Goal: Find specific page/section: Find specific page/section

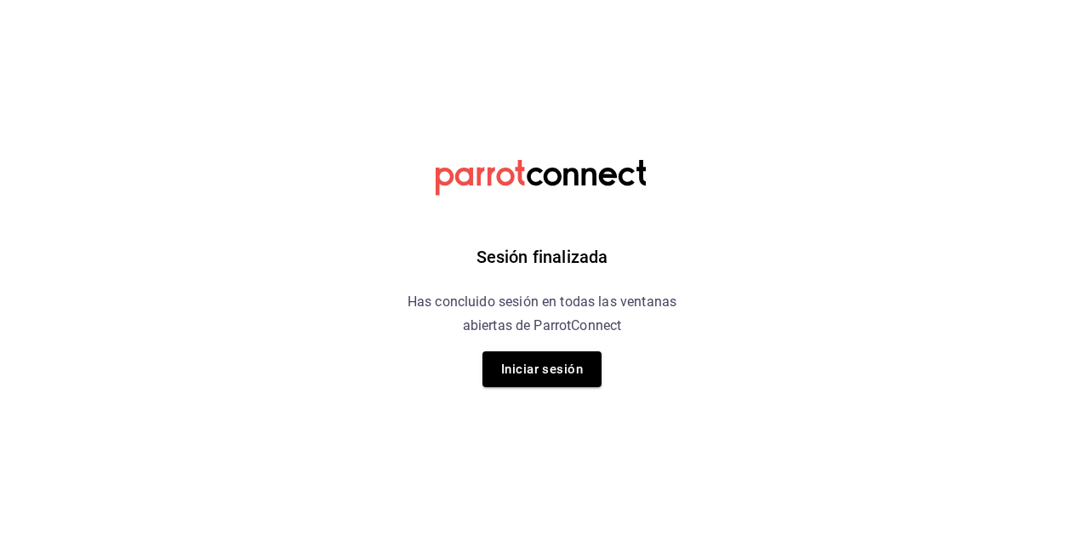
click at [567, 350] on div "Sesión finalizada Has concluido sesión en todas las ventanas abiertas de Parrot…" at bounding box center [543, 273] width 430 height 547
click at [568, 362] on button "Iniciar sesión" at bounding box center [541, 369] width 119 height 36
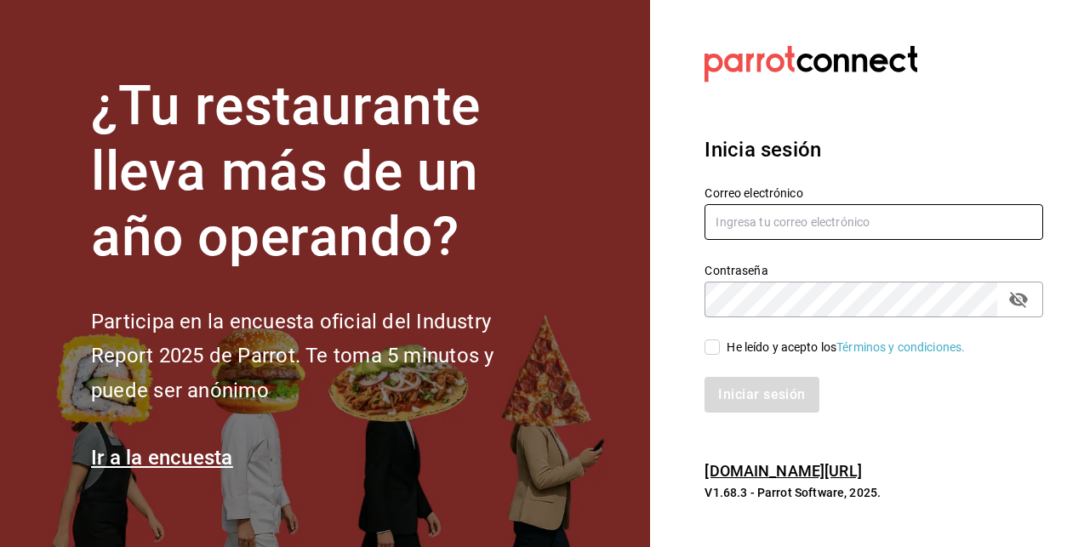
click at [753, 228] on input "text" at bounding box center [874, 222] width 339 height 36
click at [745, 217] on input "text" at bounding box center [874, 222] width 339 height 36
paste input "[EMAIL_ADDRESS][DOMAIN_NAME]"
type input "[EMAIL_ADDRESS][DOMAIN_NAME]"
click at [710, 349] on input "He leído y acepto los Términos y condiciones." at bounding box center [712, 346] width 15 height 15
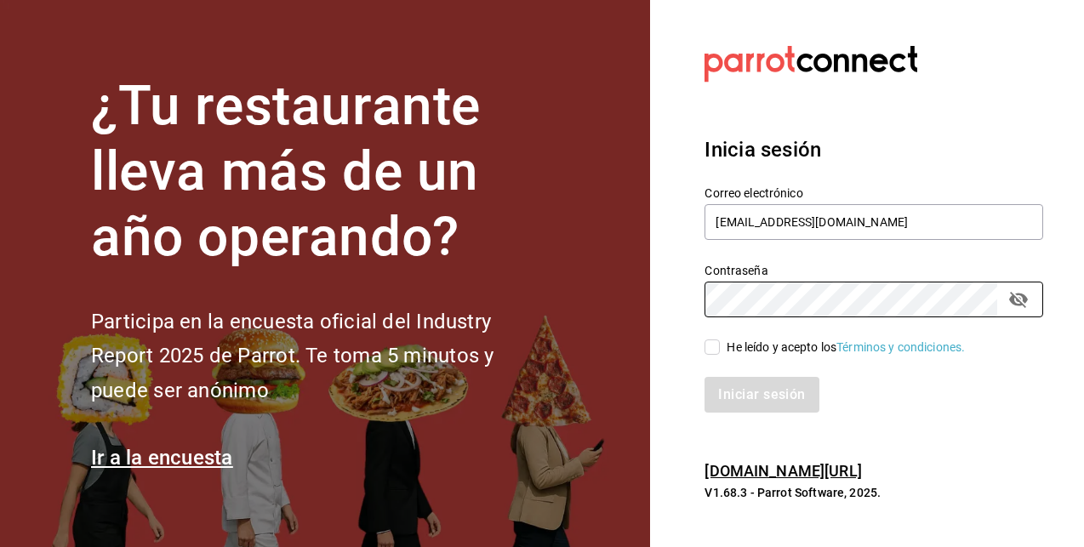
checkbox input "true"
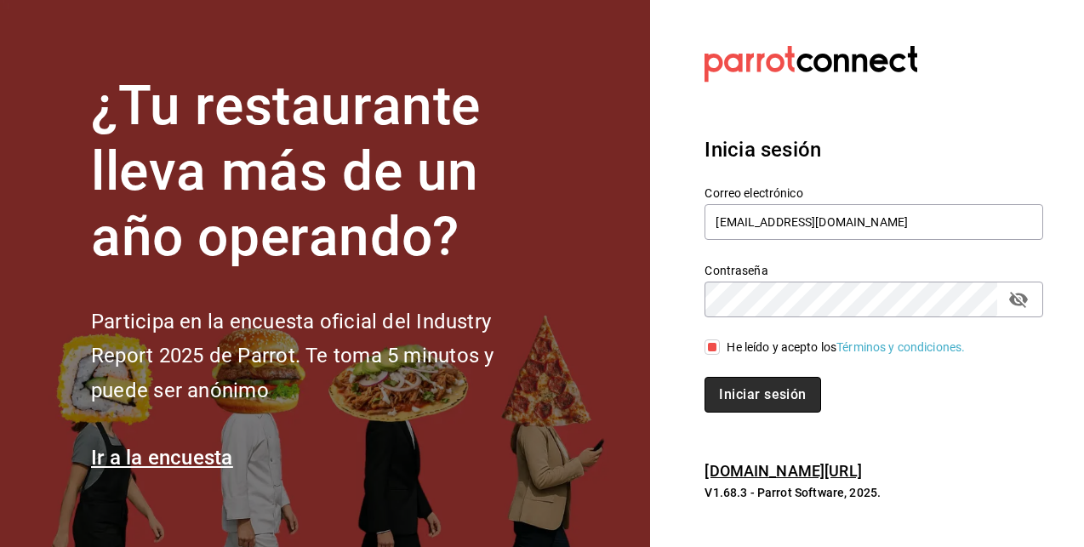
click at [742, 385] on button "Iniciar sesión" at bounding box center [763, 395] width 116 height 36
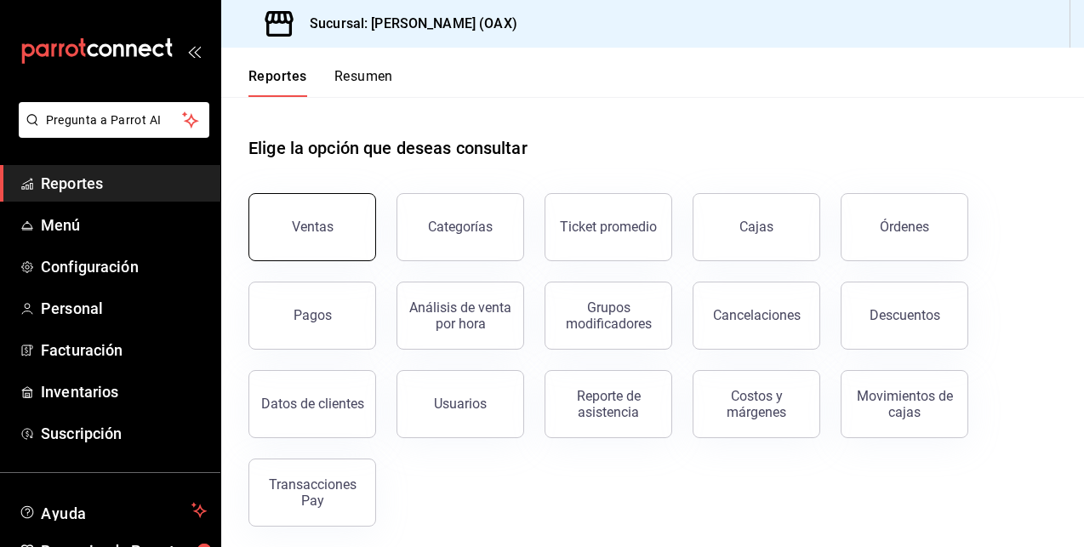
click at [353, 224] on button "Ventas" at bounding box center [312, 227] width 128 height 68
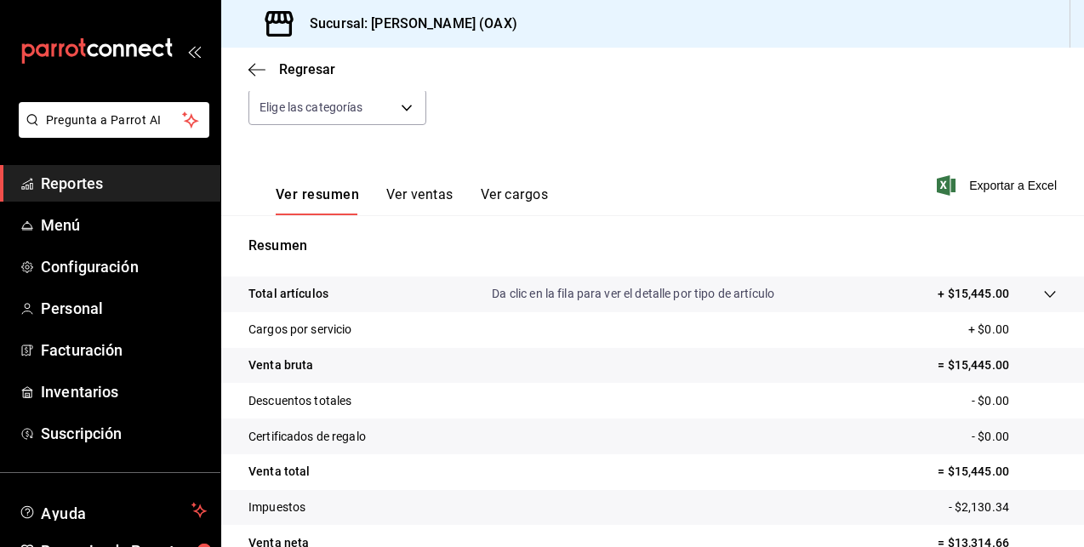
scroll to position [90, 0]
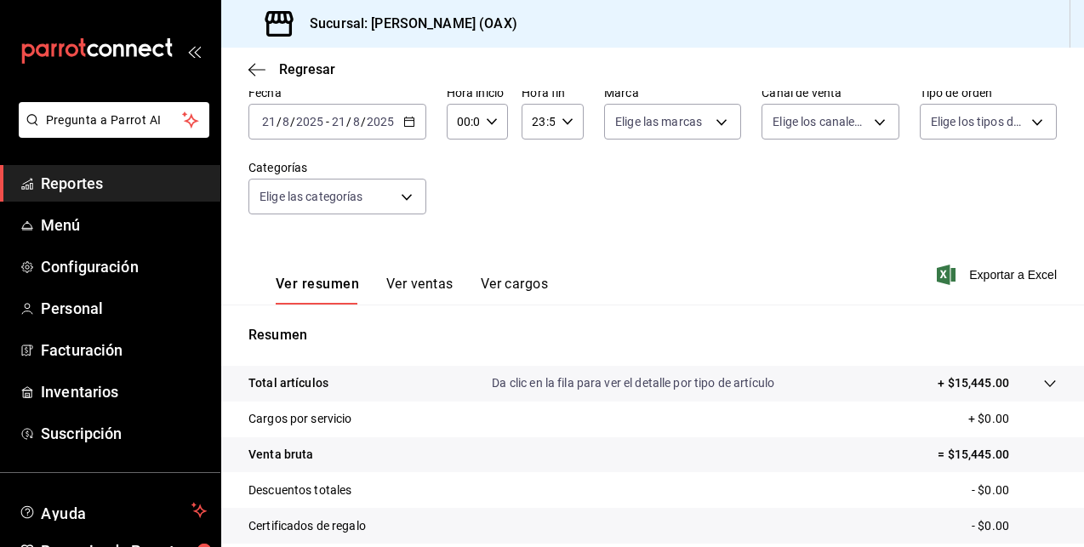
click at [428, 282] on button "Ver ventas" at bounding box center [419, 290] width 67 height 29
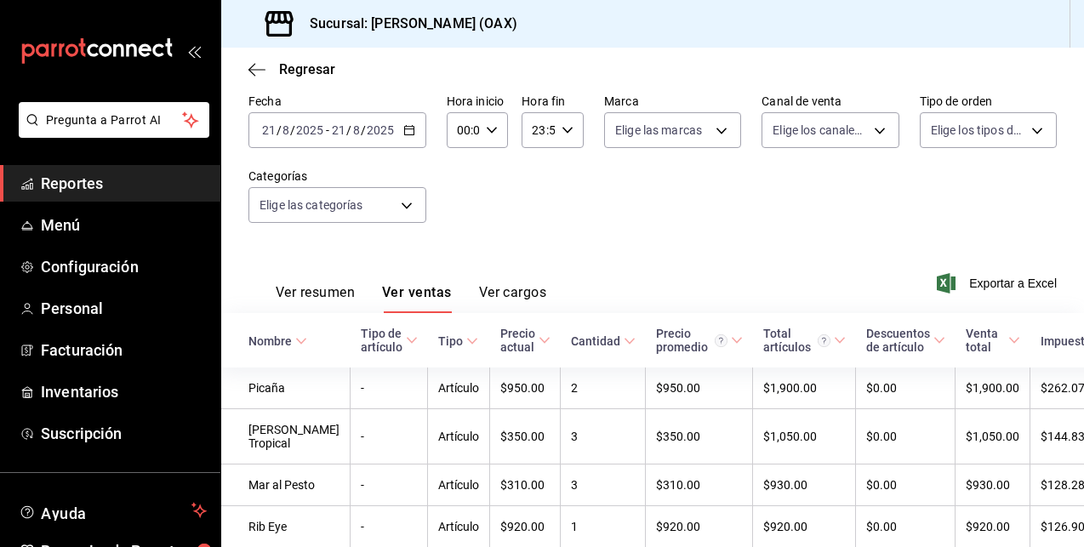
scroll to position [90, 0]
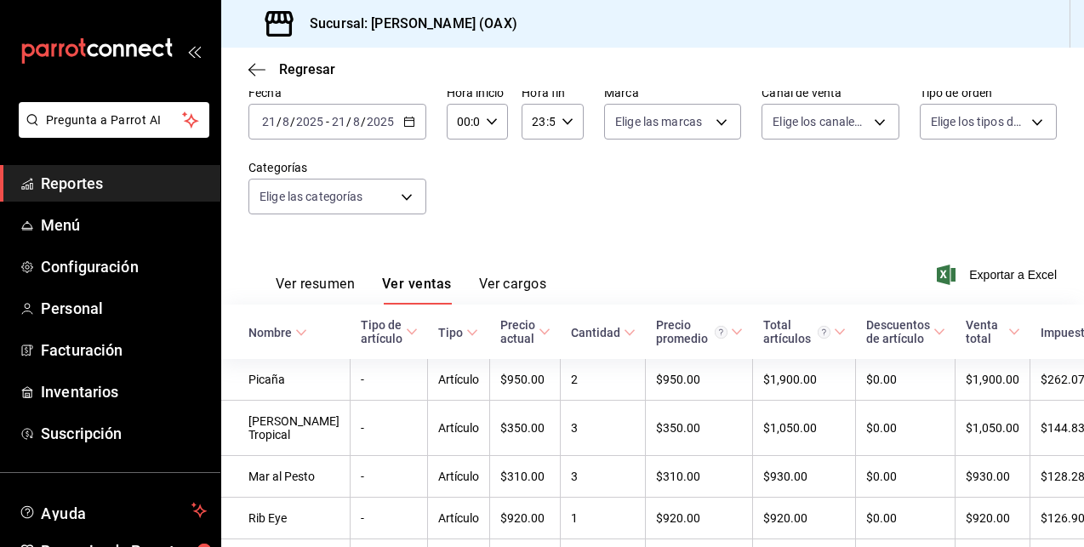
click at [130, 178] on span "Reportes" at bounding box center [124, 183] width 166 height 23
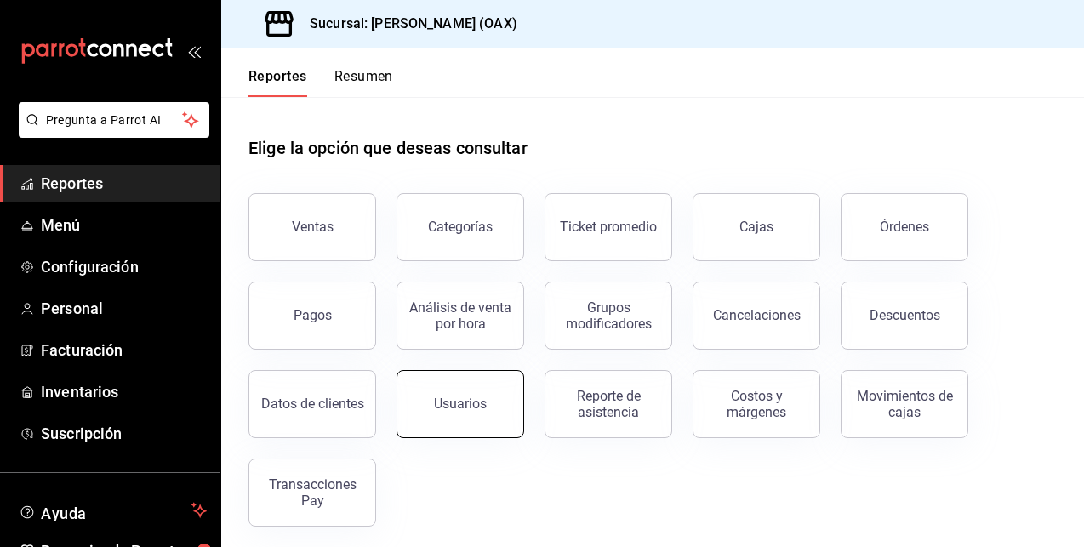
click at [472, 408] on div "Usuarios" at bounding box center [460, 404] width 53 height 16
